Goal: Communication & Community: Answer question/provide support

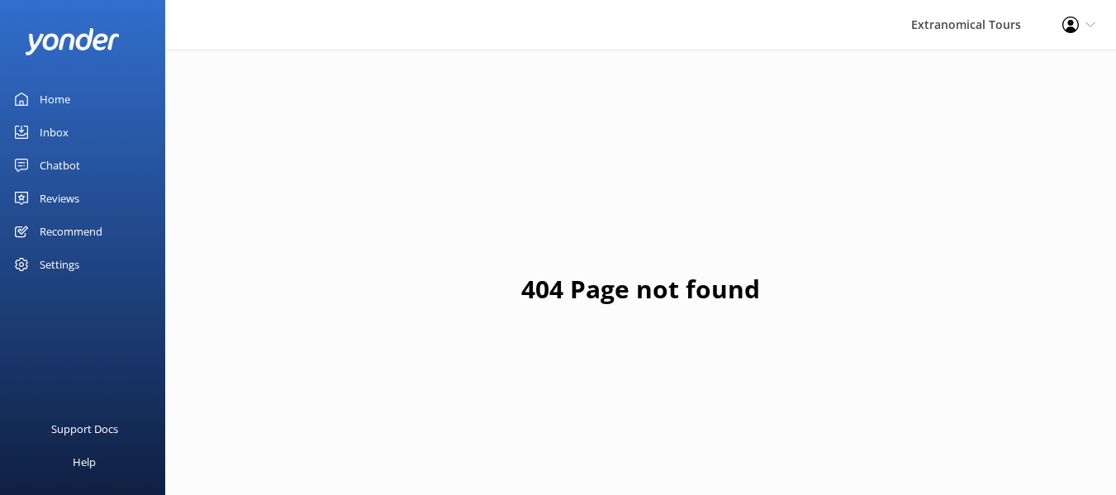
click at [25, 126] on use at bounding box center [21, 132] width 13 height 13
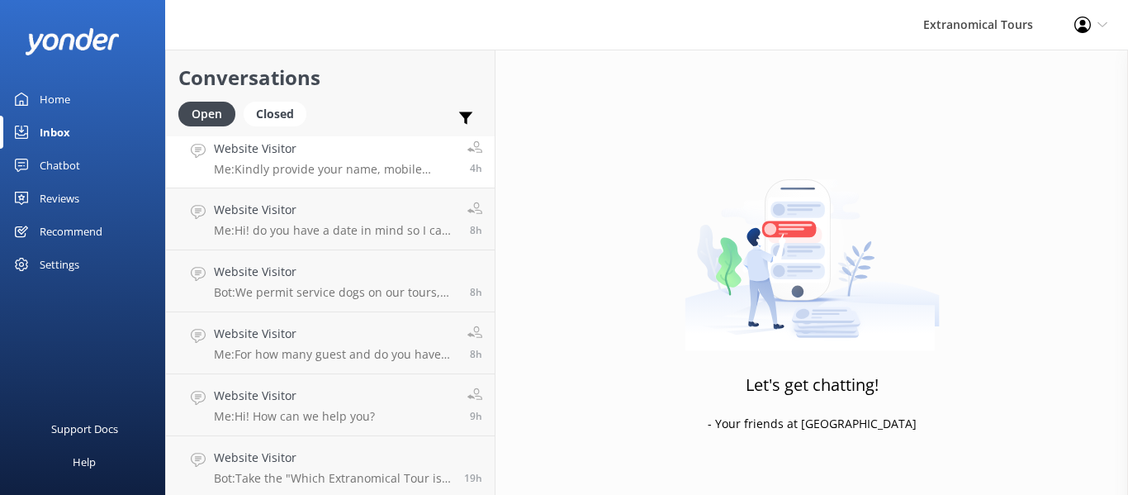
scroll to position [13, 0]
click at [405, 453] on h4 "Website Visitor" at bounding box center [333, 454] width 238 height 18
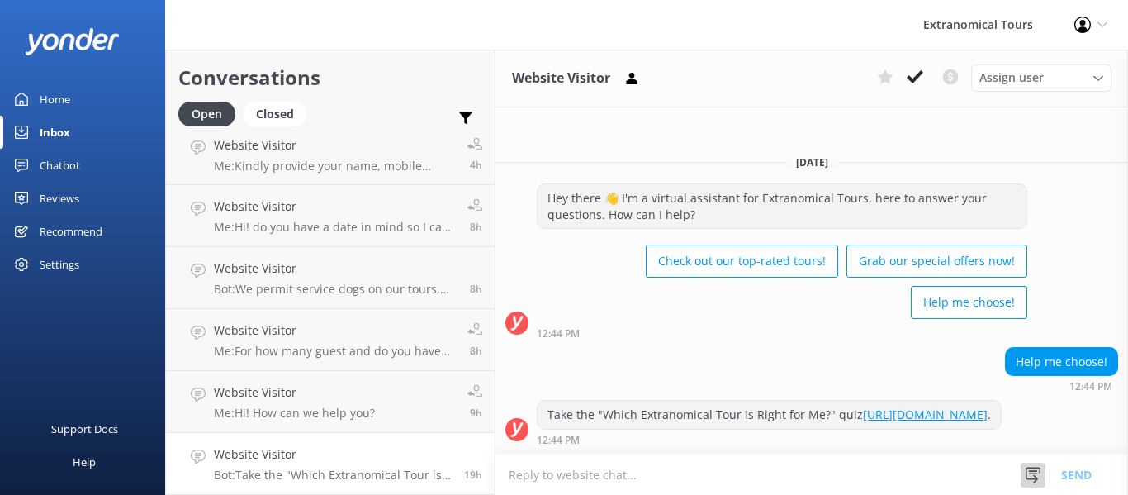
click at [1028, 482] on icon at bounding box center [1033, 475] width 17 height 17
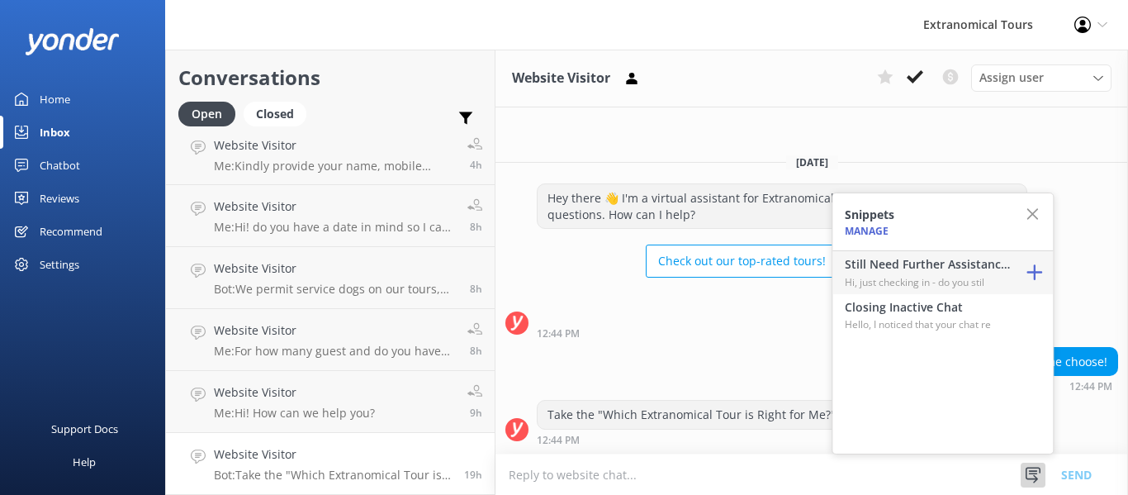
click at [933, 268] on h4 "Still Need Further Assistance?" at bounding box center [927, 264] width 165 height 18
type textarea "Hi, just checking in - do you still require assistance from our team on this? T…"
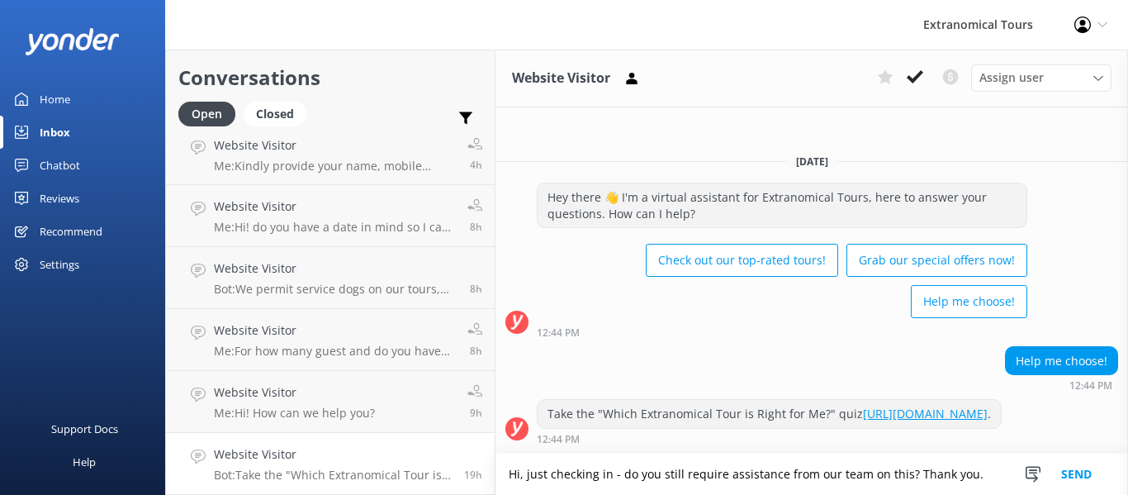
click at [1079, 474] on button "Send" at bounding box center [1077, 473] width 62 height 41
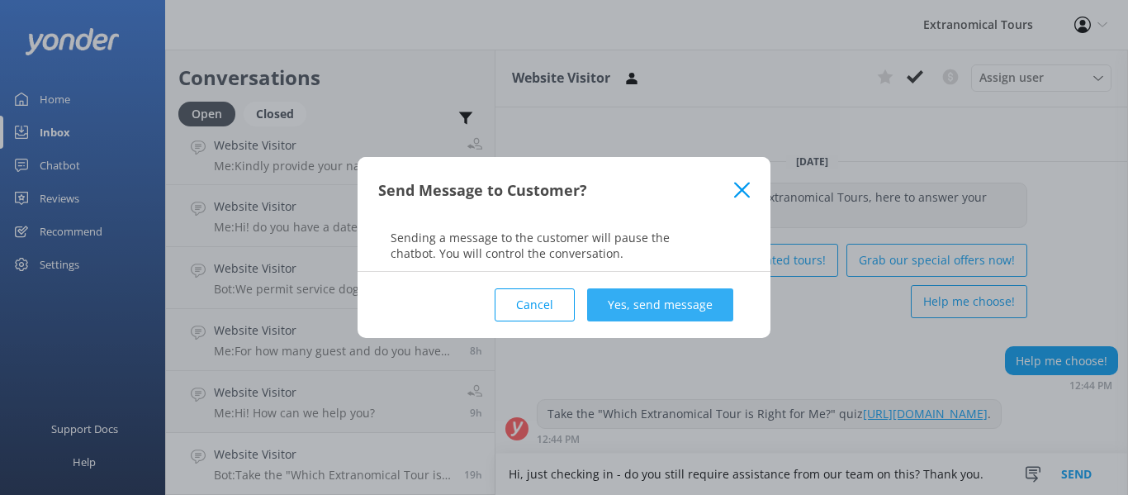
click at [670, 312] on button "Yes, send message" at bounding box center [660, 304] width 146 height 33
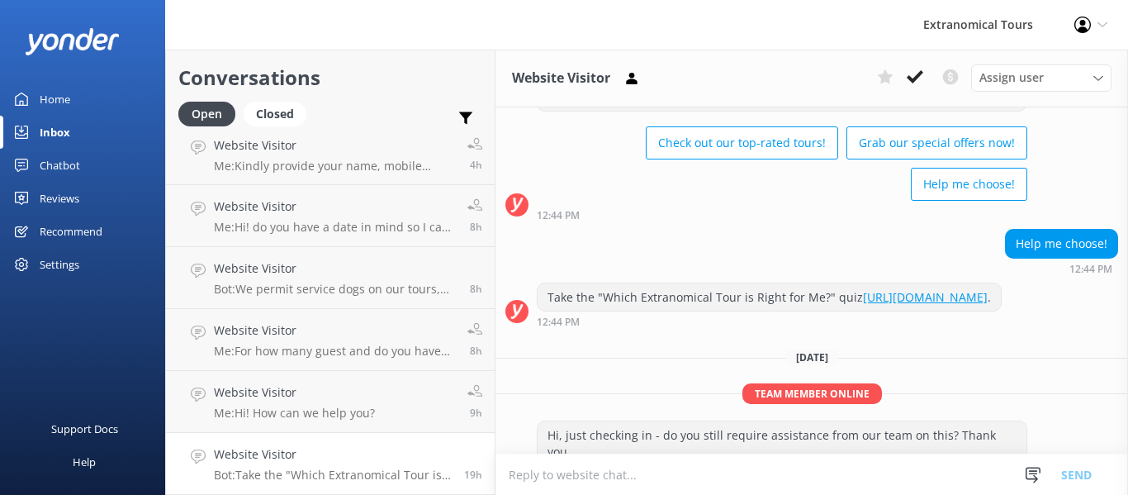
click at [363, 395] on h4 "Website Visitor" at bounding box center [294, 392] width 161 height 18
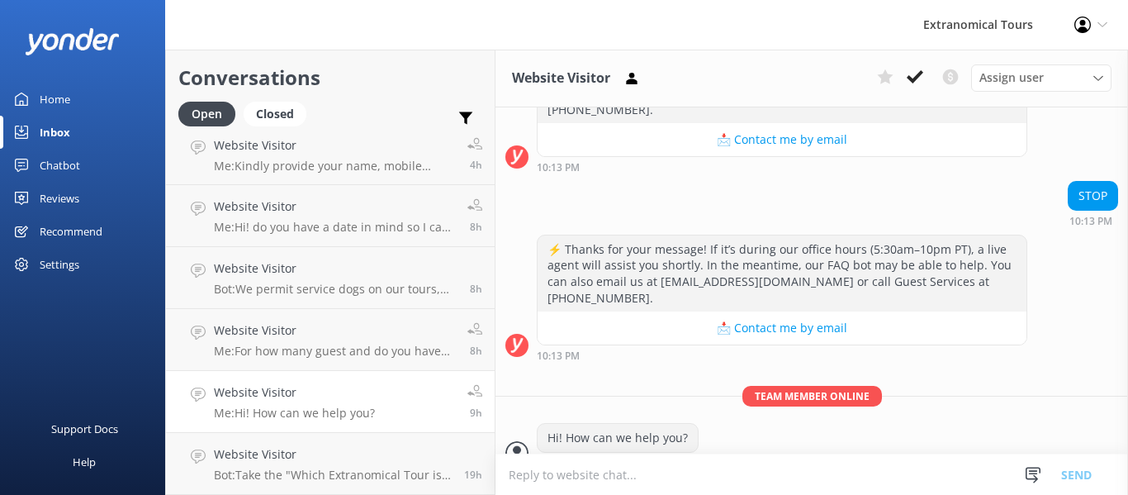
scroll to position [656, 0]
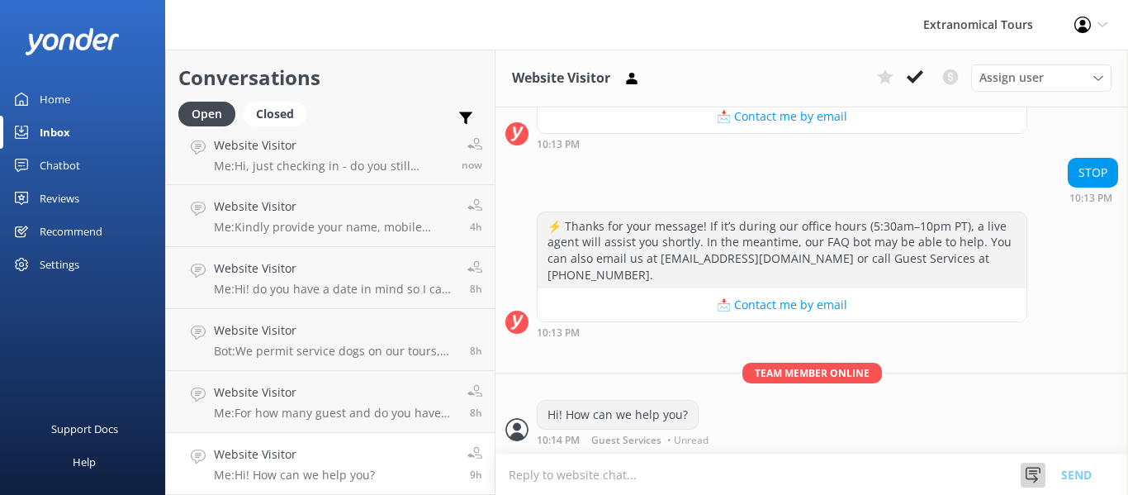
click at [1028, 476] on icon at bounding box center [1033, 475] width 17 height 17
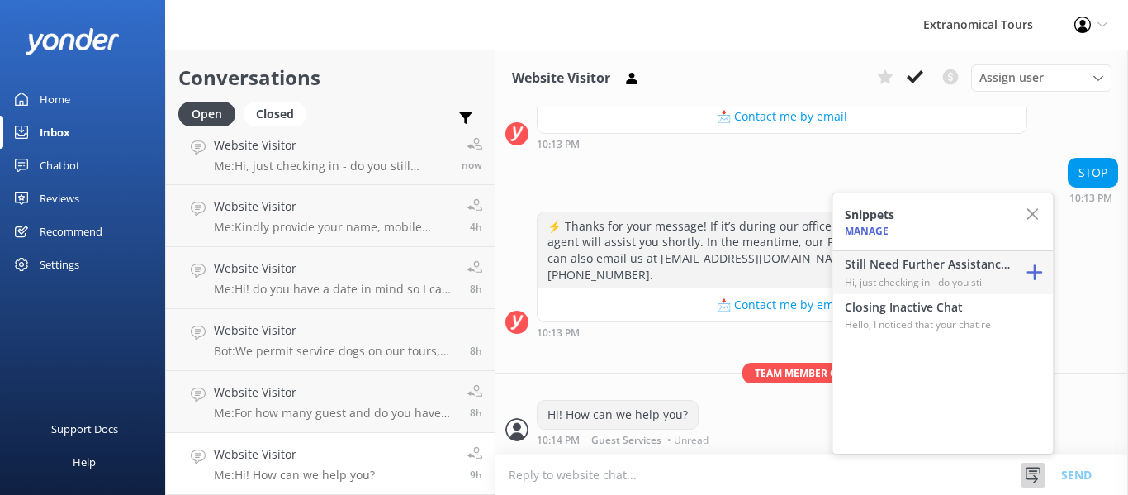
click at [952, 280] on p "Hi, just checking in - do you stil" at bounding box center [927, 282] width 165 height 16
type textarea "Hi, just checking in - do you still require assistance from our team on this? T…"
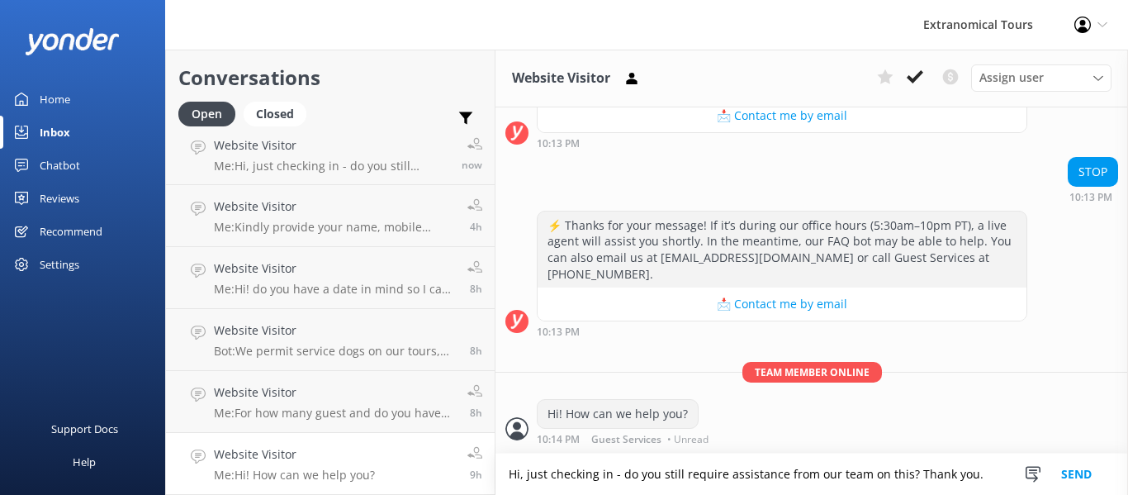
click at [1064, 477] on button "Send" at bounding box center [1077, 473] width 62 height 41
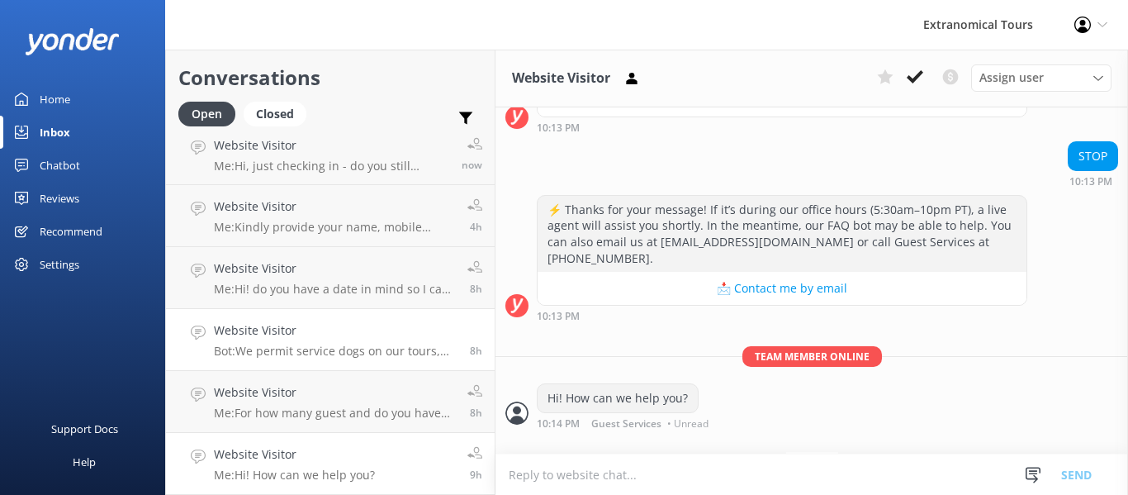
scroll to position [752, 0]
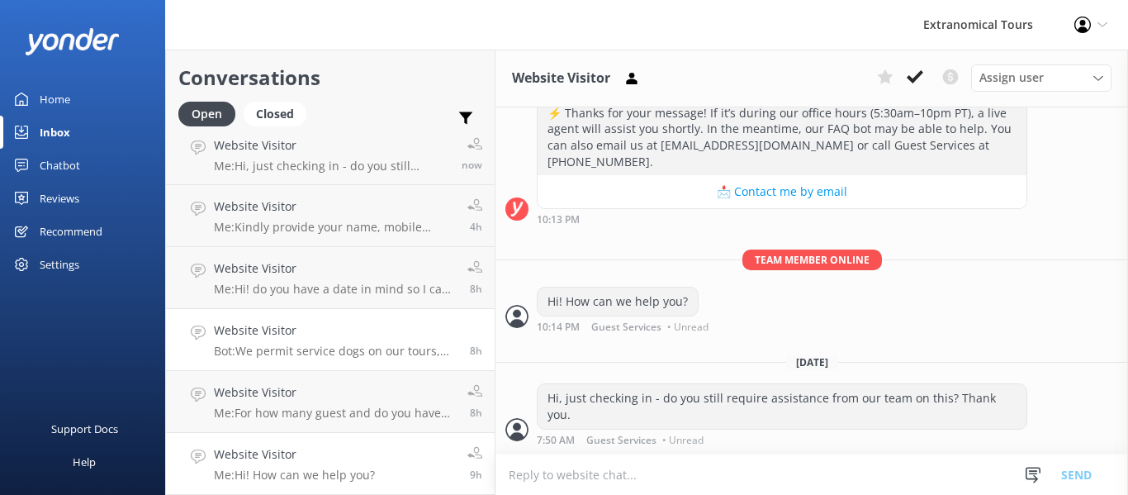
click at [373, 345] on p "Bot: We permit service dogs on our tours, provided they are required because of…" at bounding box center [336, 351] width 244 height 15
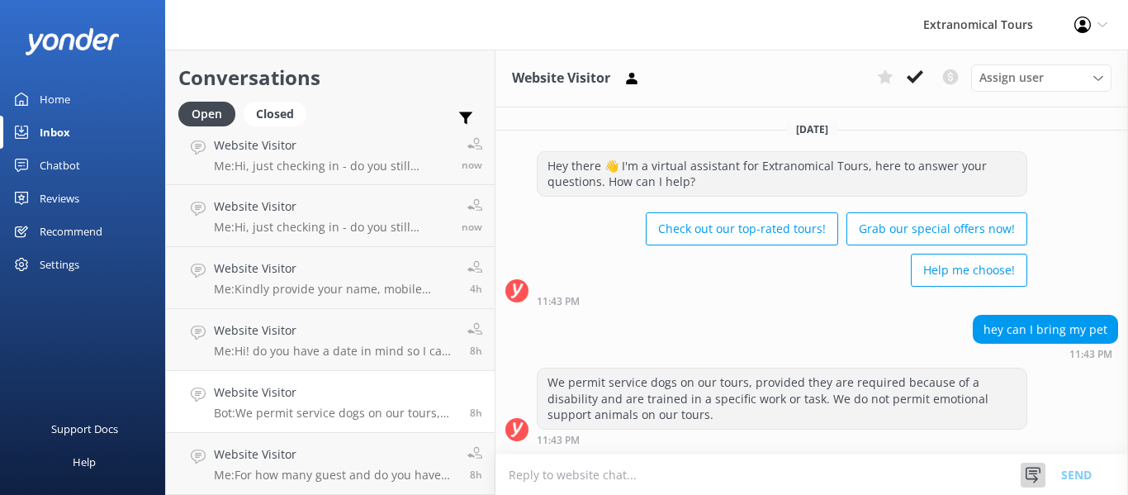
click at [1035, 472] on use at bounding box center [1033, 475] width 15 height 16
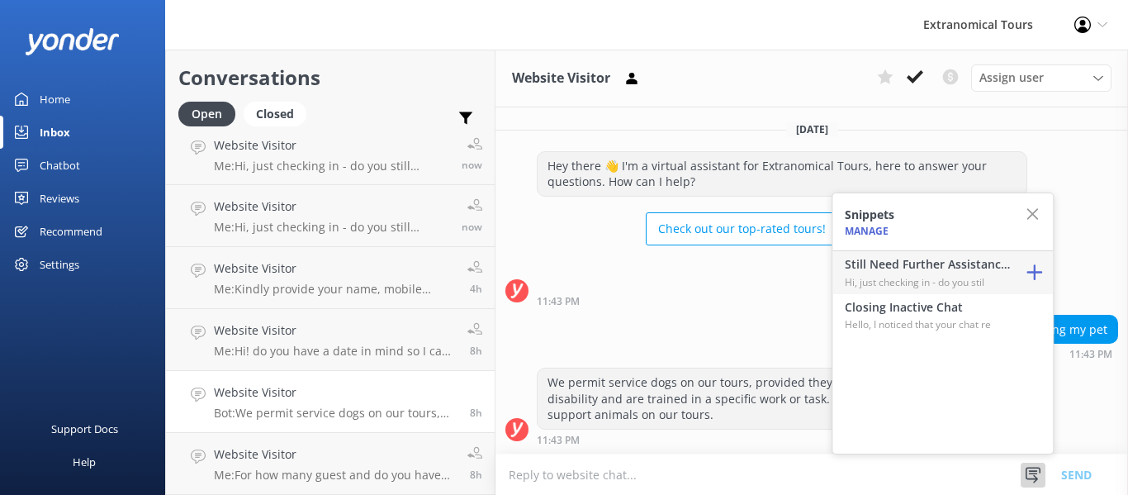
click at [929, 274] on p "Hi, just checking in - do you stil" at bounding box center [927, 282] width 165 height 16
type textarea "Hi, just checking in - do you still require assistance from our team on this? T…"
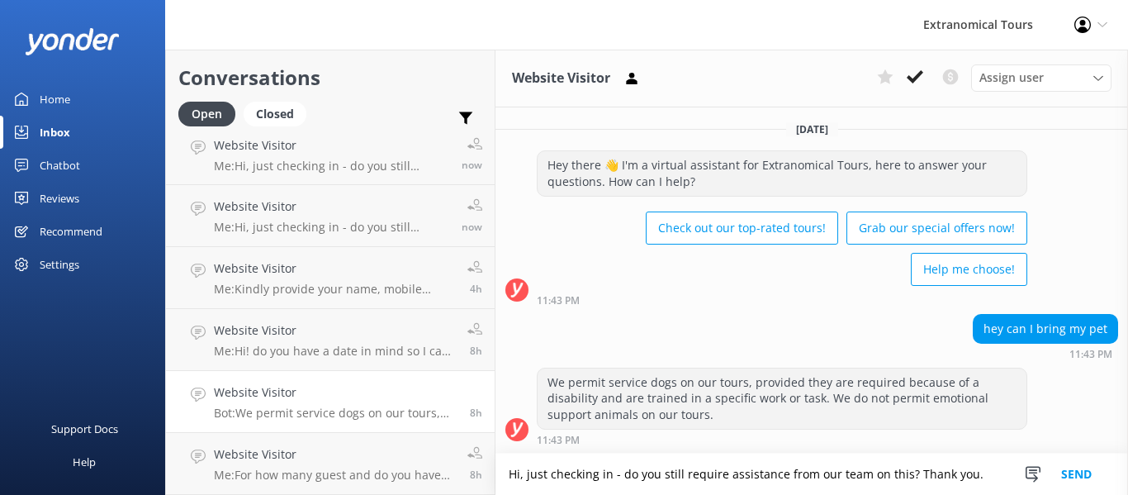
click at [1079, 468] on button "Send" at bounding box center [1077, 473] width 62 height 41
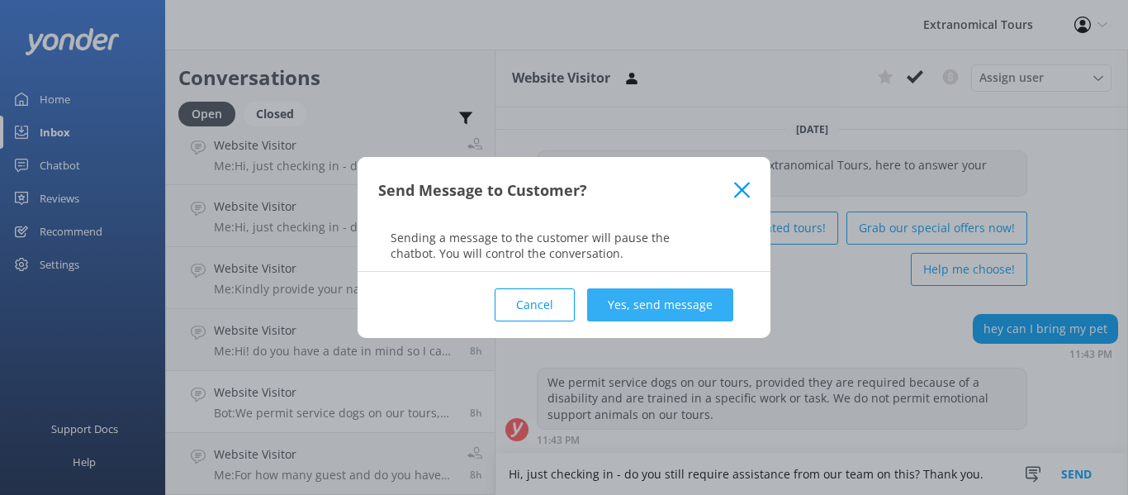
click at [639, 289] on button "Yes, send message" at bounding box center [660, 304] width 146 height 33
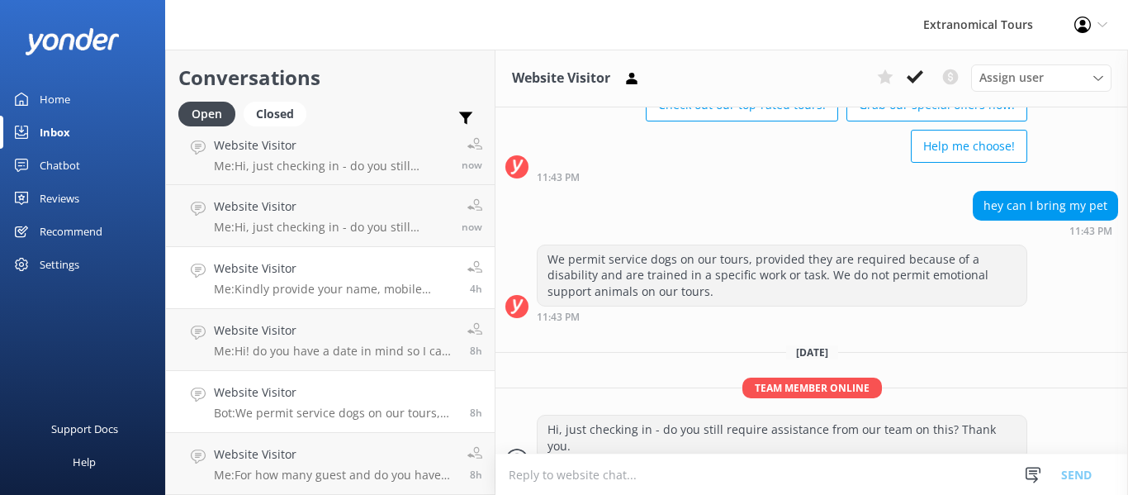
scroll to position [138, 0]
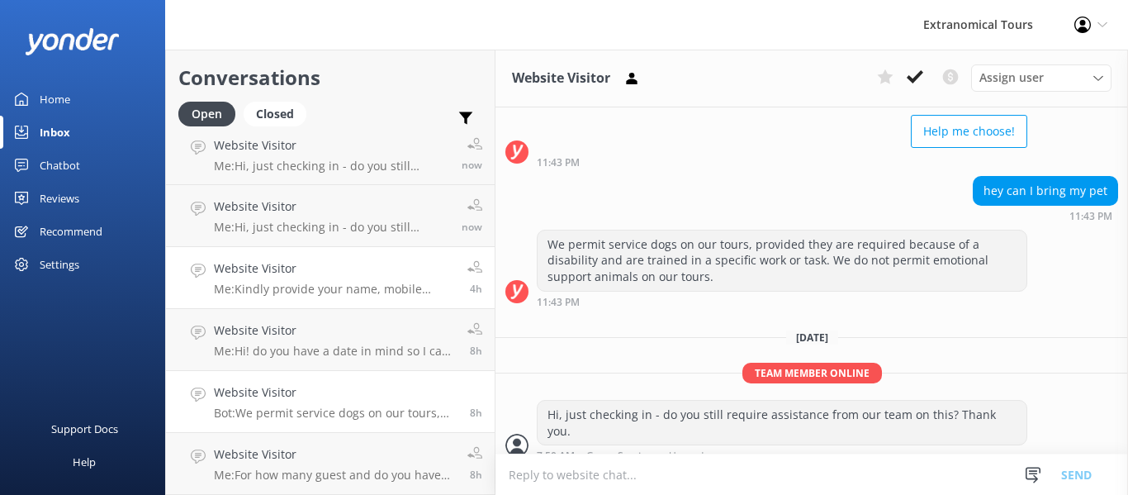
click at [335, 291] on p "Me: Kindly provide your name, mobile number, email address so I can provide you…" at bounding box center [334, 289] width 241 height 15
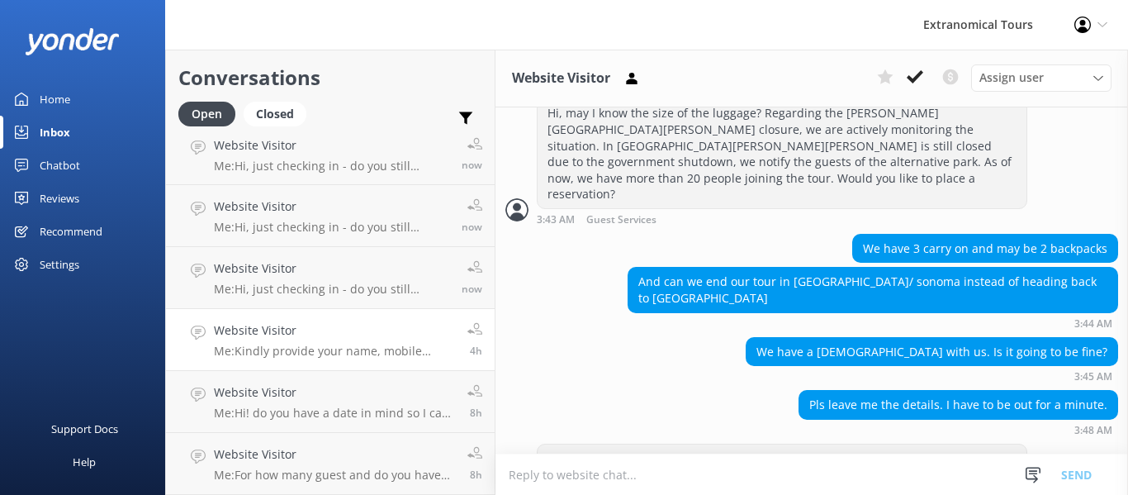
scroll to position [733, 0]
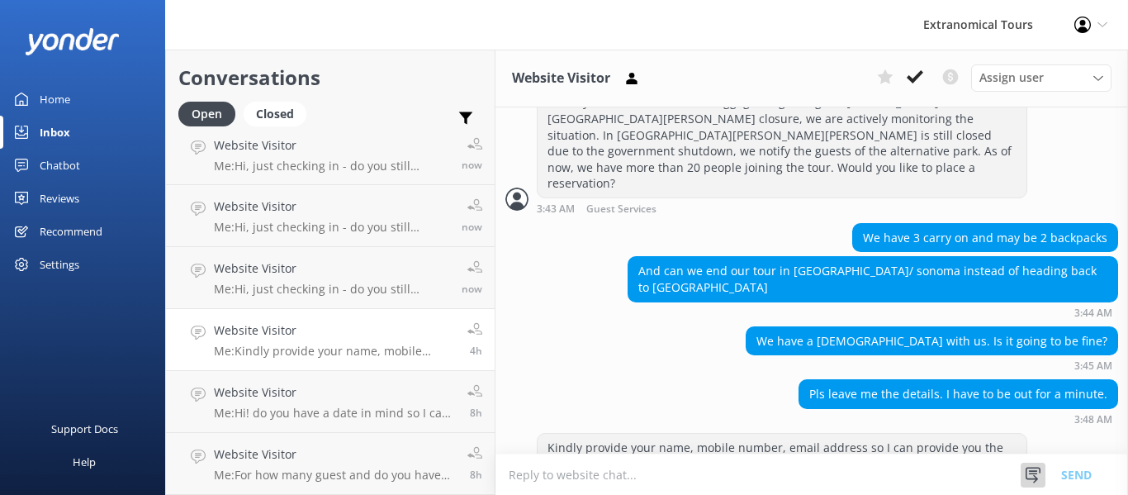
click at [1031, 473] on use at bounding box center [1033, 475] width 15 height 16
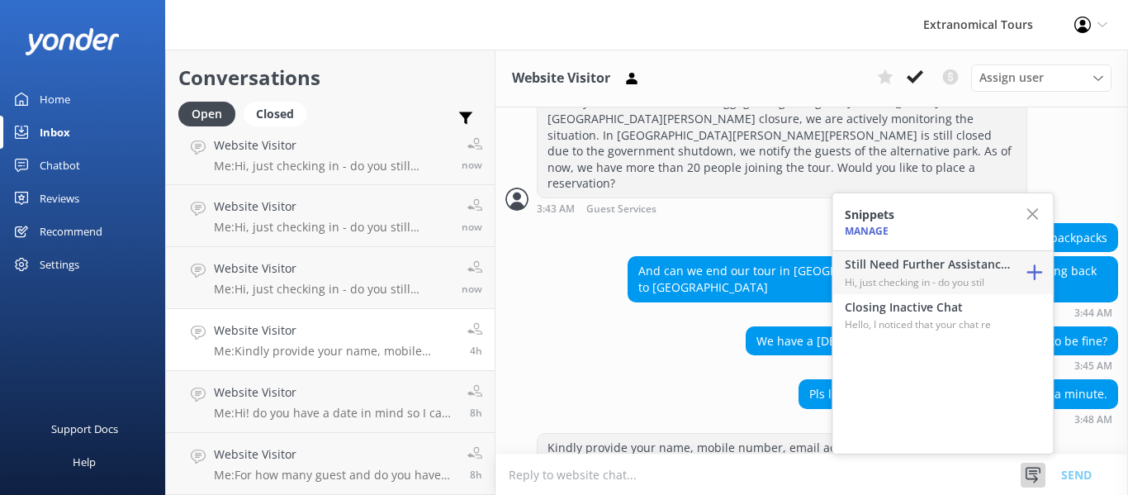
click at [941, 279] on p "Hi, just checking in - do you stil" at bounding box center [927, 282] width 165 height 16
type textarea "Hi, just checking in - do you still require assistance from our team on this? T…"
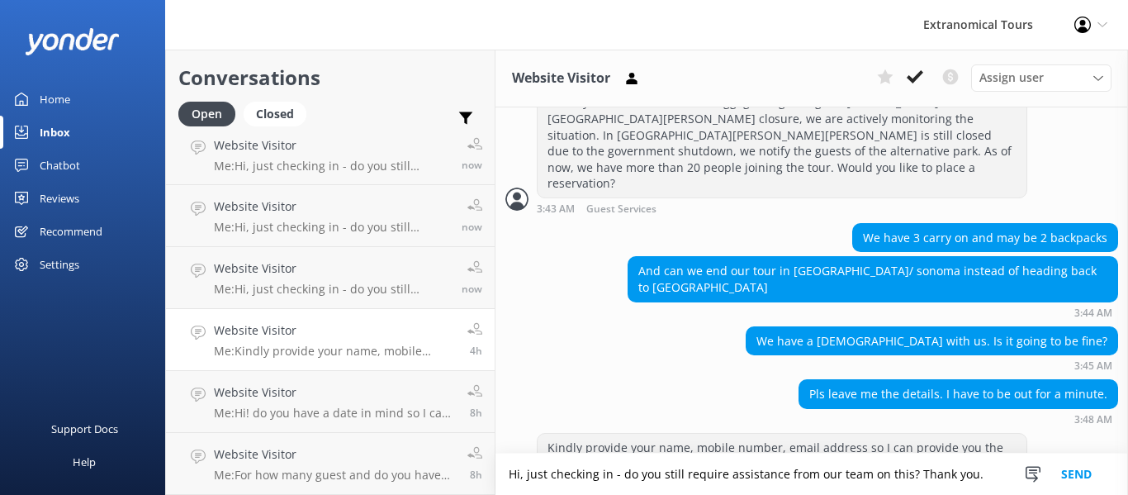
click at [1084, 487] on button "Send" at bounding box center [1077, 473] width 62 height 41
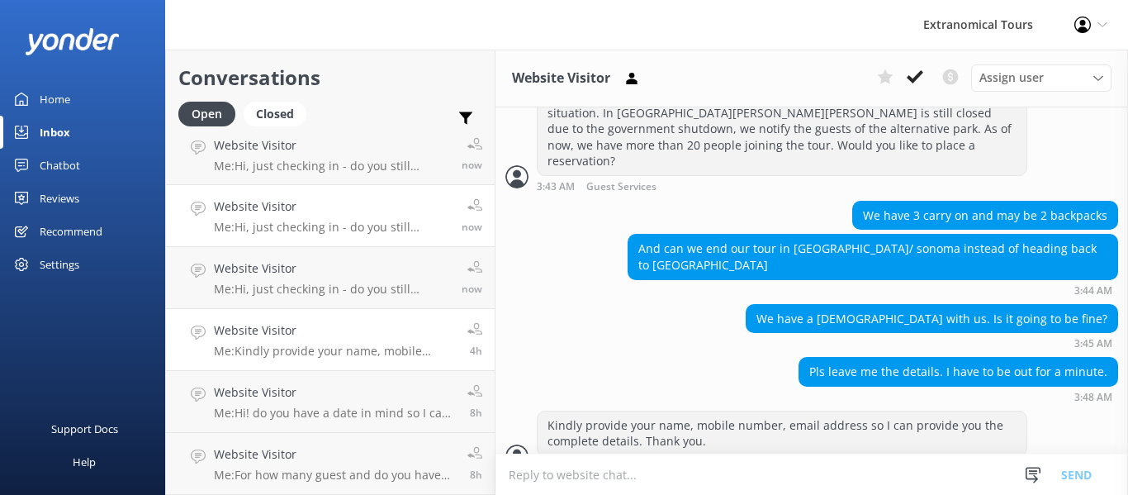
scroll to position [786, 0]
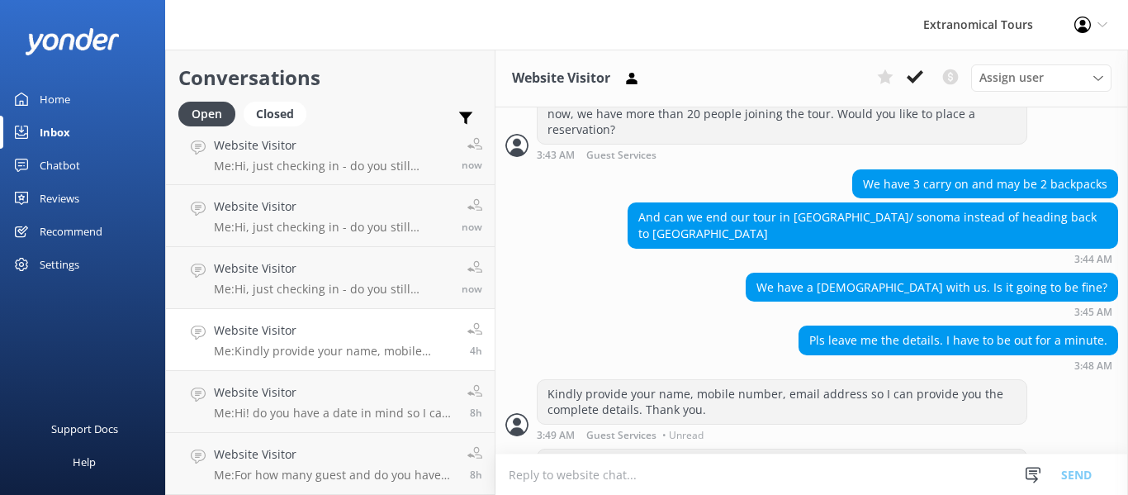
click at [380, 349] on p "Me: Kindly provide your name, mobile number, email address so I can provide you…" at bounding box center [334, 351] width 241 height 15
click at [357, 258] on link "Website Visitor Me: Hi, just checking in - do you still require assistance from…" at bounding box center [330, 278] width 329 height 62
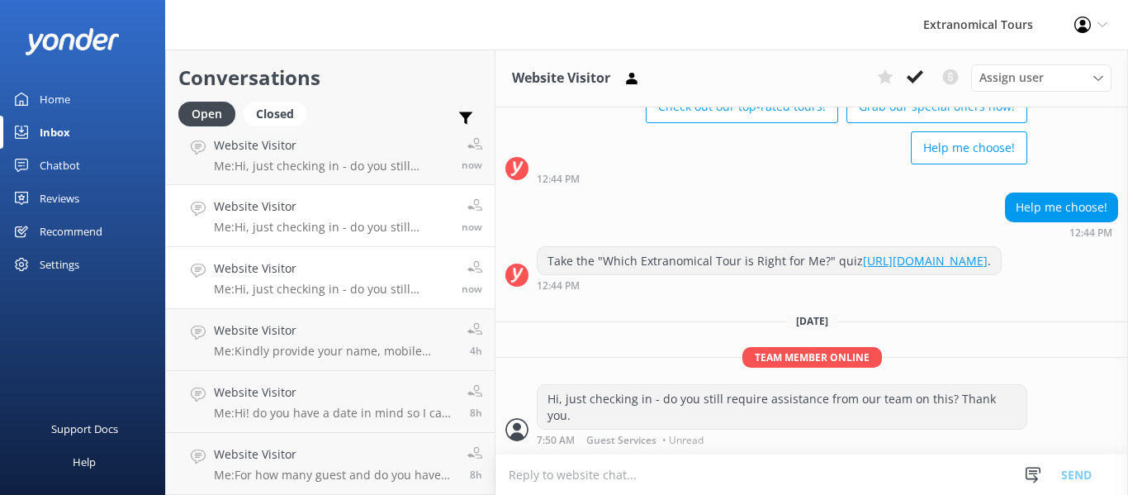
click at [367, 216] on h4 "Website Visitor" at bounding box center [331, 206] width 235 height 18
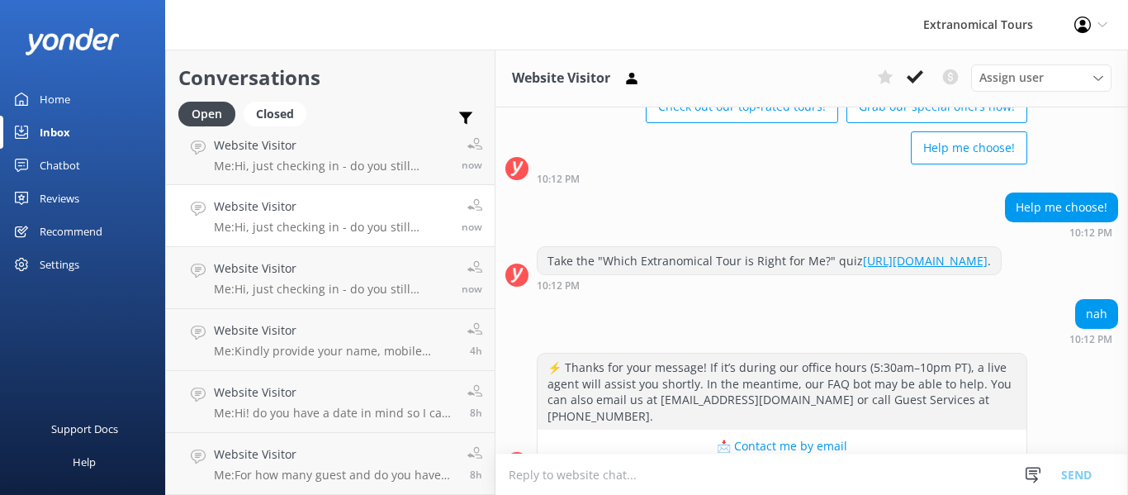
scroll to position [752, 0]
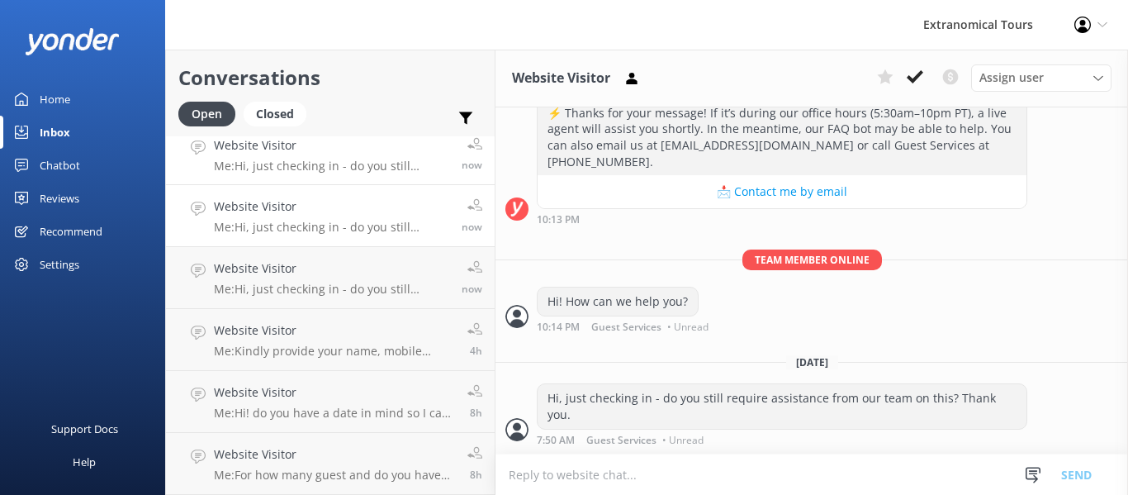
click at [367, 166] on p "Me: Hi, just checking in - do you still require assistance from our team on thi…" at bounding box center [331, 166] width 235 height 15
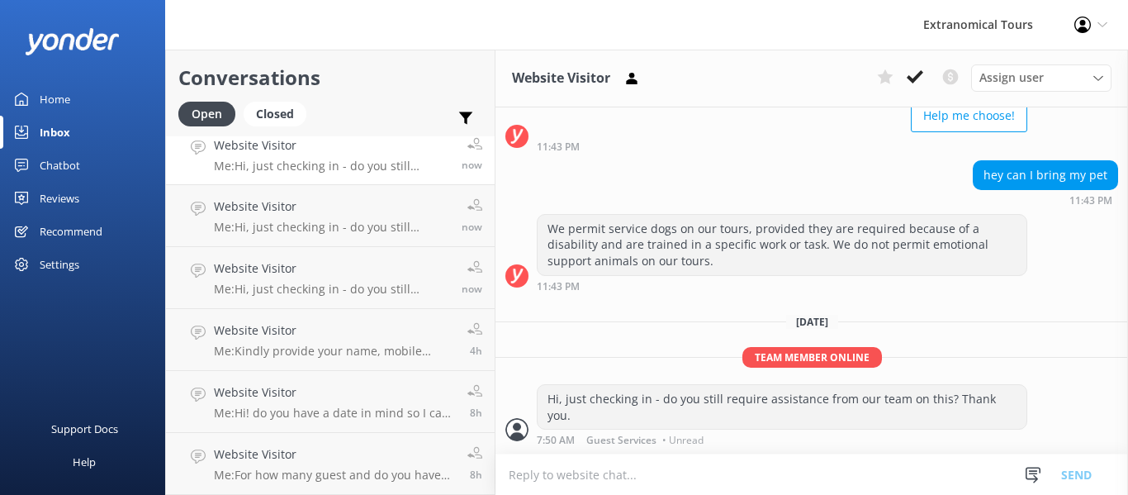
scroll to position [138, 0]
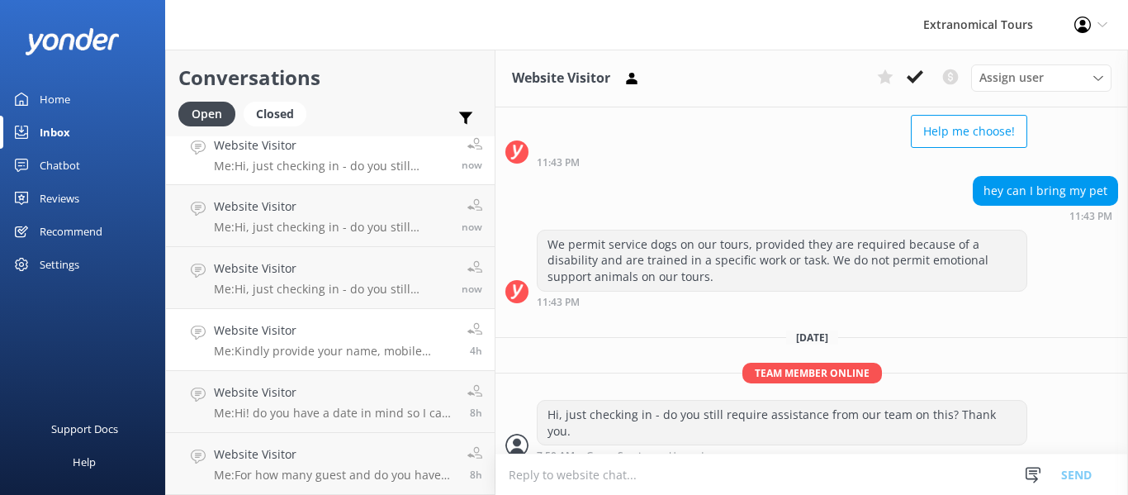
click at [367, 343] on div "Website Visitor Me: Kindly provide your name, mobile number, email address so I…" at bounding box center [334, 339] width 241 height 36
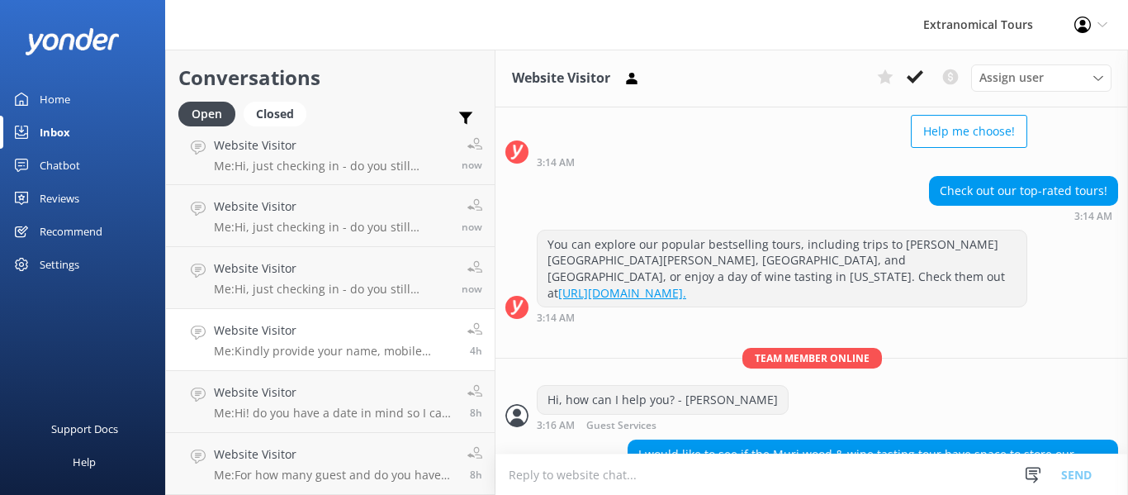
scroll to position [786, 0]
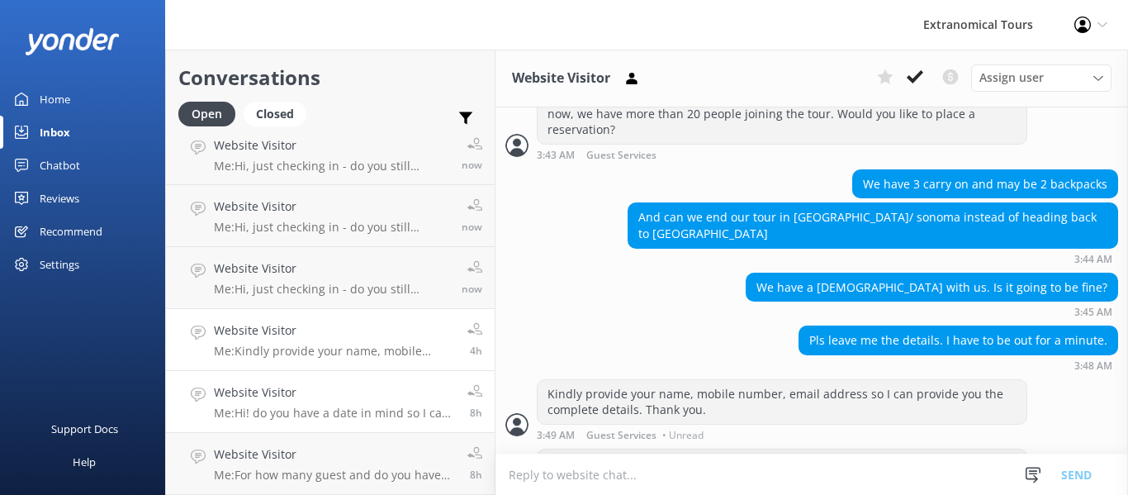
click at [377, 419] on p "Me: Hi! do you have a date in mind so I can double check our availability? And …" at bounding box center [334, 413] width 241 height 15
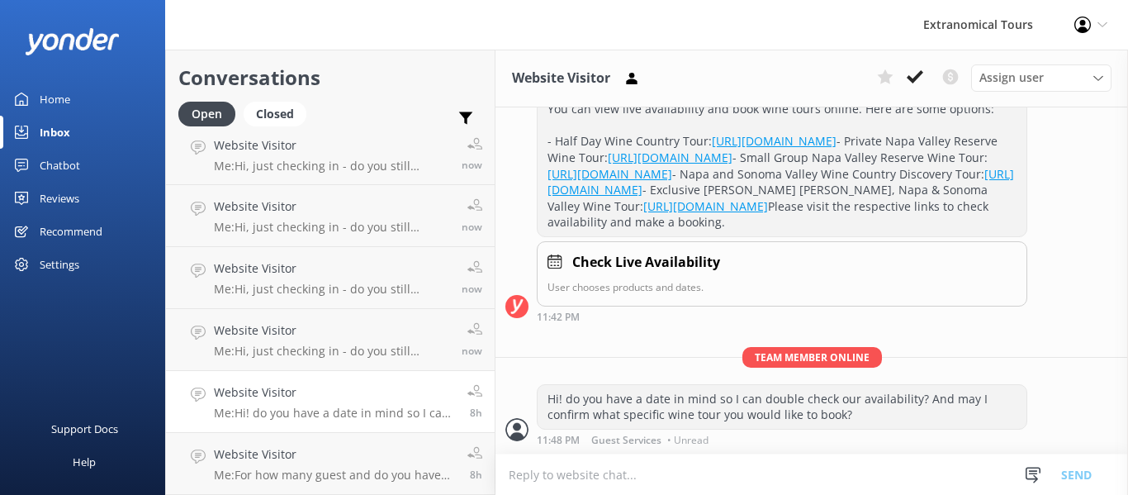
scroll to position [510, 0]
click at [1031, 463] on div at bounding box center [1033, 475] width 25 height 25
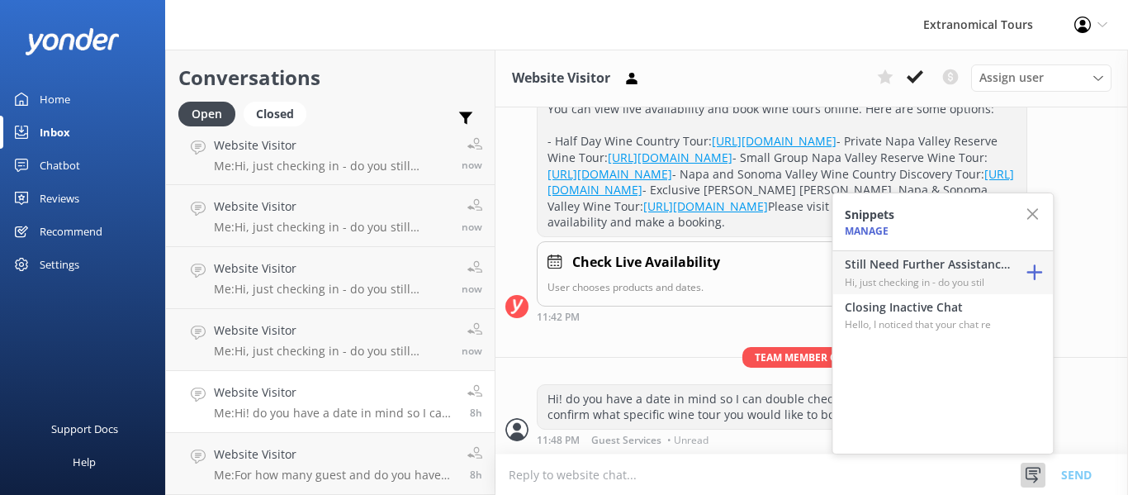
click at [962, 276] on p "Hi, just checking in - do you stil" at bounding box center [927, 282] width 165 height 16
type textarea "Hi, just checking in - do you still require assistance from our team on this? T…"
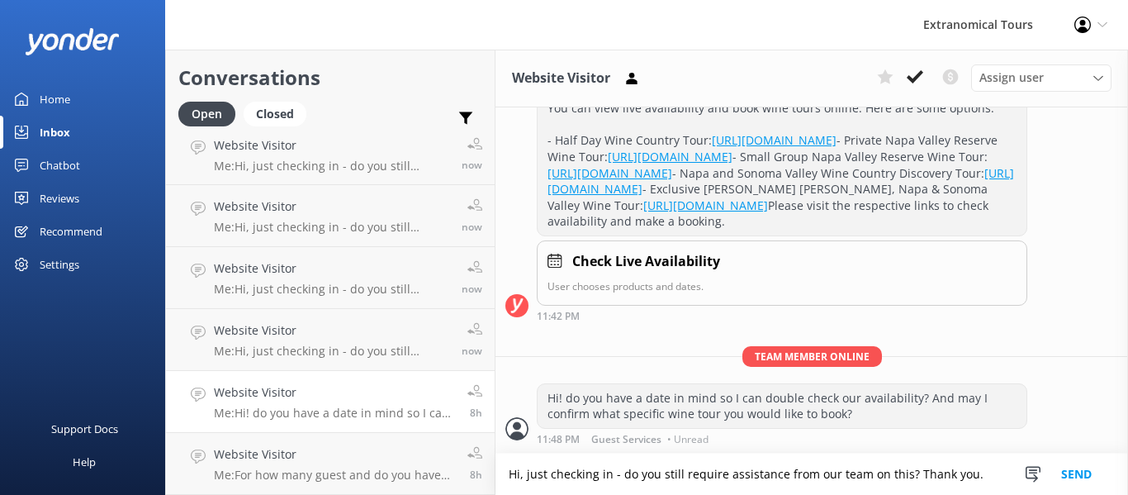
click at [1073, 473] on button "Send" at bounding box center [1077, 473] width 62 height 41
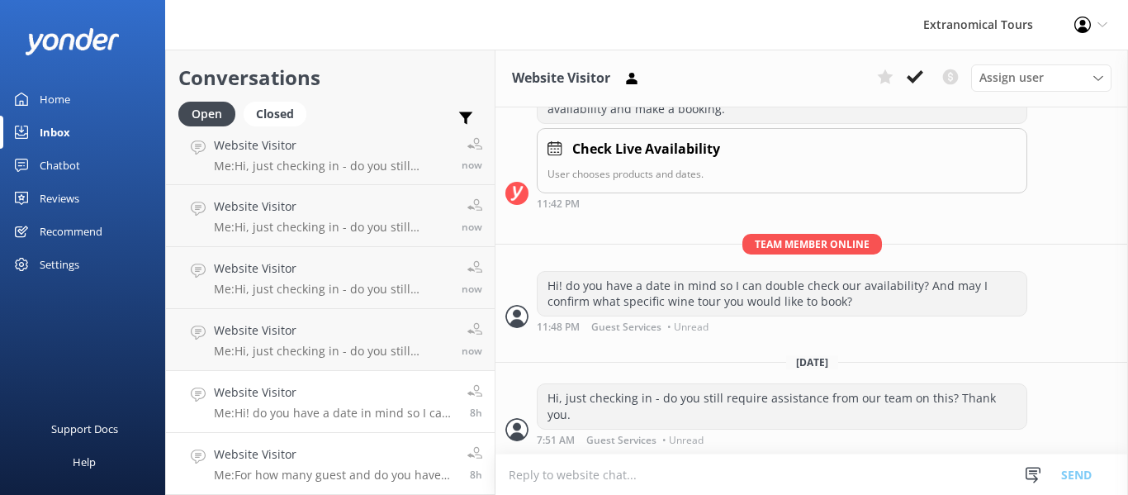
scroll to position [606, 0]
click at [285, 468] on p "Me: For how many guest and do you have an exact date next weekend so I can doub…" at bounding box center [334, 475] width 241 height 15
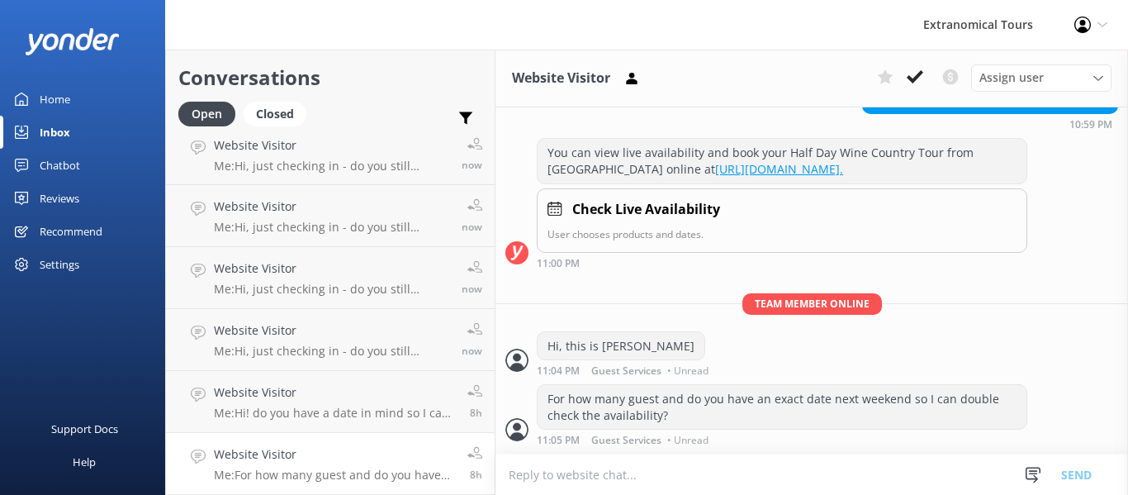
scroll to position [279, 0]
click at [1039, 476] on icon at bounding box center [1033, 475] width 17 height 17
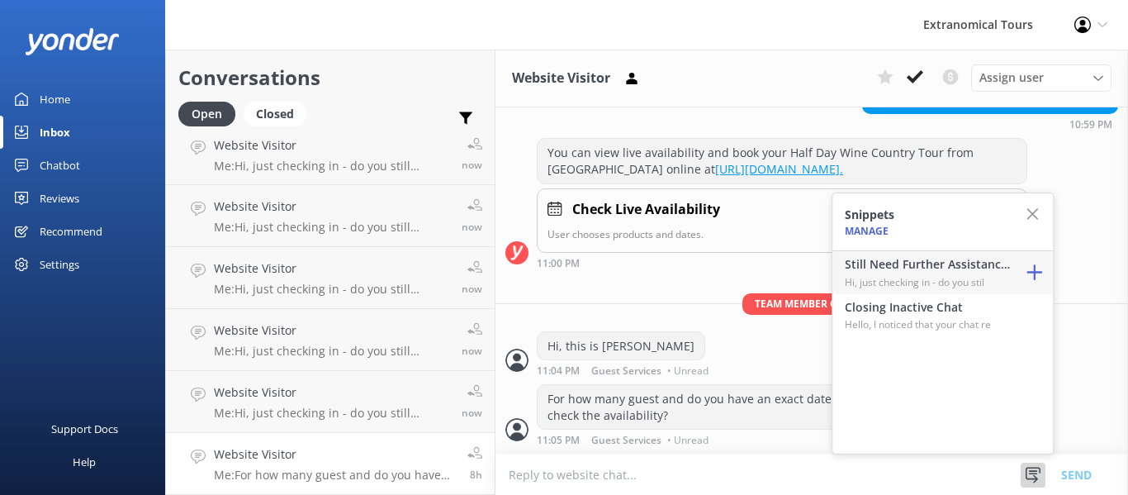
click at [936, 278] on p "Hi, just checking in - do you stil" at bounding box center [927, 282] width 165 height 16
type textarea "Hi, just checking in - do you still require assistance from our team on this? T…"
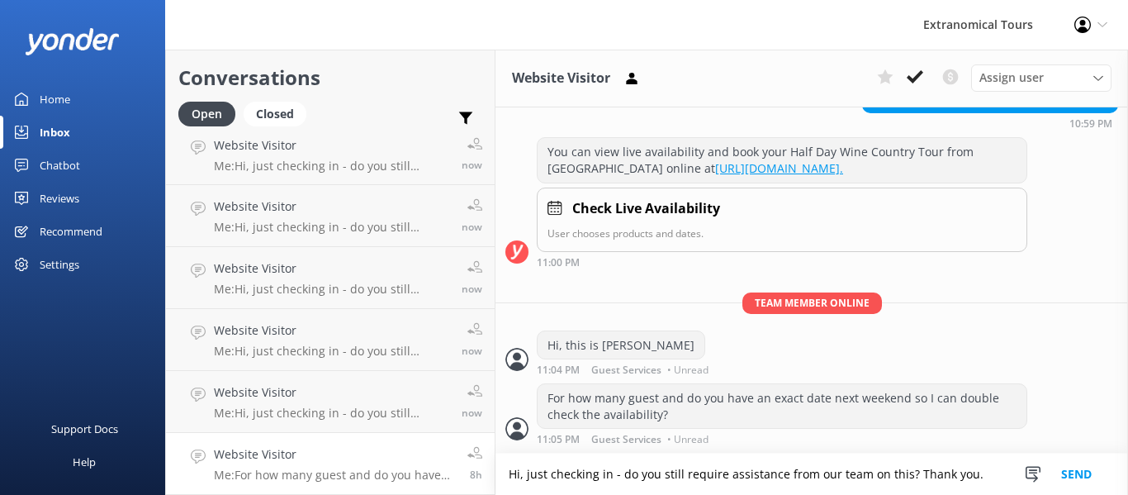
click at [1070, 477] on button "Send" at bounding box center [1077, 473] width 62 height 41
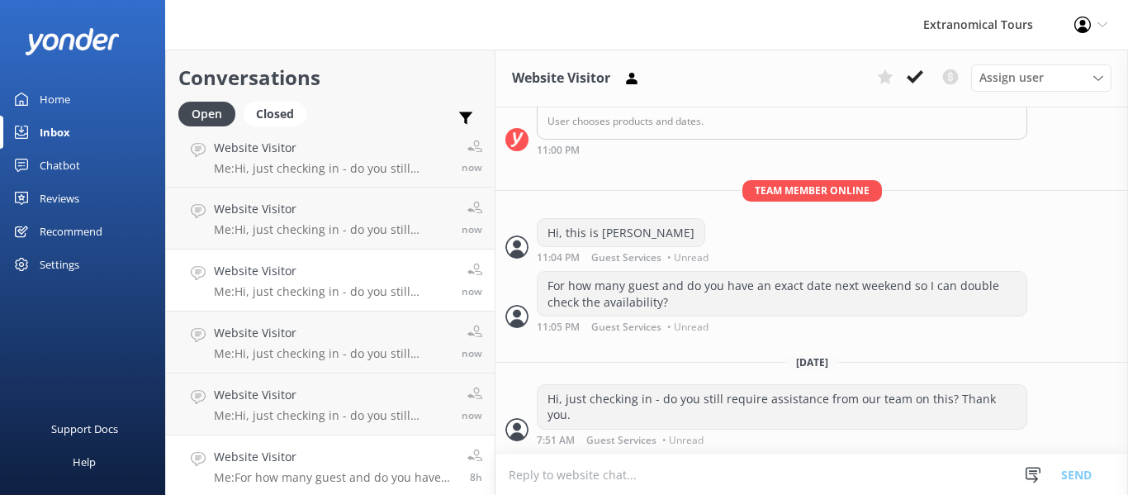
scroll to position [13, 0]
